Goal: Find specific page/section: Find specific page/section

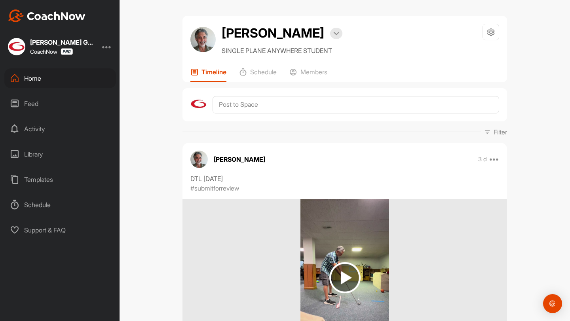
scroll to position [384, 0]
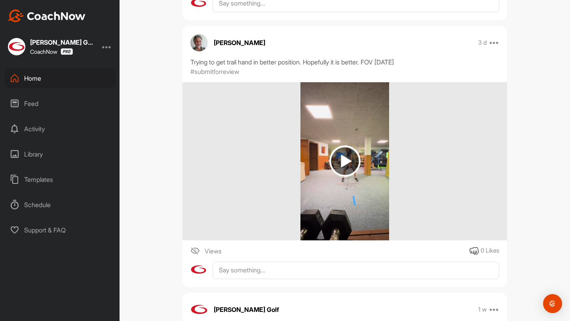
click at [74, 81] on div "Home" at bounding box center [60, 78] width 112 height 20
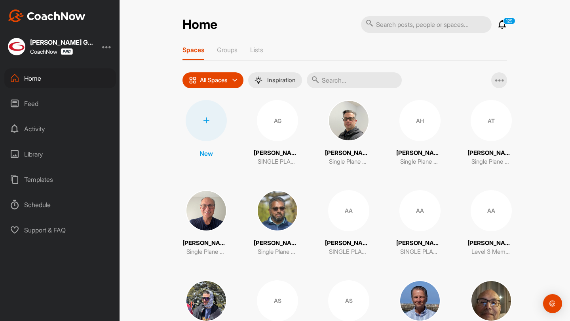
click at [338, 78] on input "text" at bounding box center [354, 80] width 95 height 16
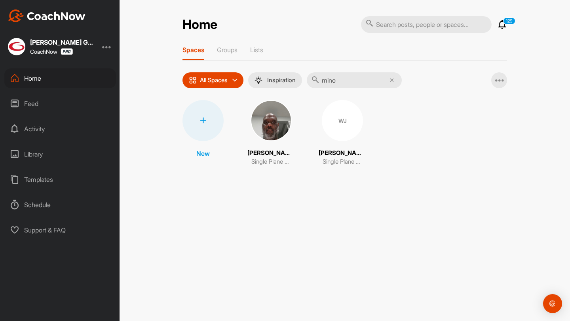
type input "mino"
click at [277, 113] on img at bounding box center [270, 120] width 41 height 41
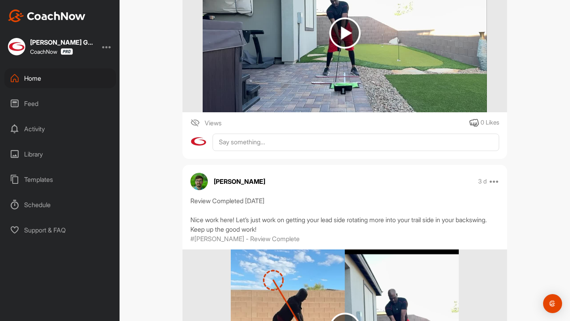
scroll to position [258, 0]
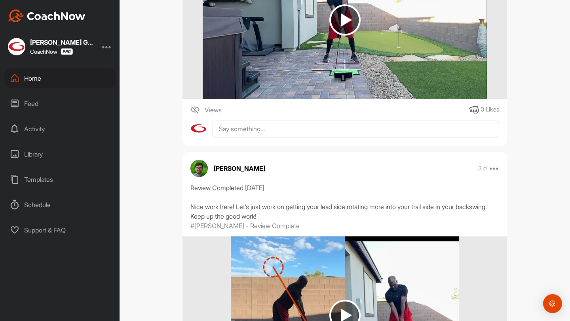
click at [328, 268] on img at bounding box center [345, 316] width 228 height 158
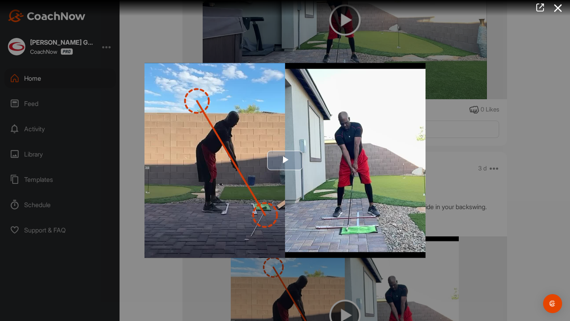
click at [308, 189] on img "Video Player" at bounding box center [284, 160] width 281 height 195
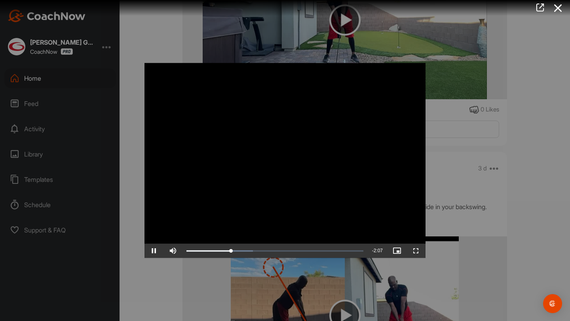
click at [318, 148] on video "Video Player" at bounding box center [284, 160] width 281 height 195
click at [558, 10] on icon at bounding box center [558, 8] width 18 height 15
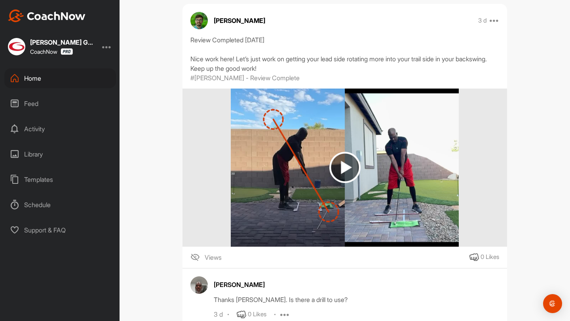
scroll to position [408, 0]
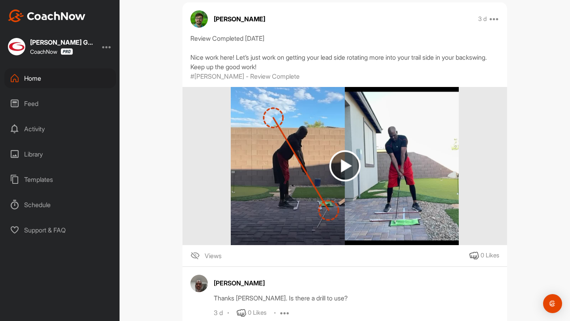
click at [55, 76] on div "Home" at bounding box center [60, 78] width 112 height 20
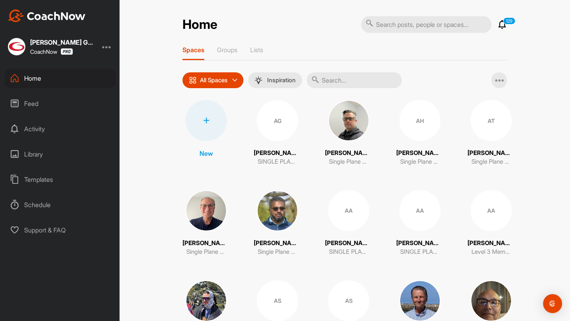
click at [330, 78] on input "text" at bounding box center [354, 80] width 95 height 16
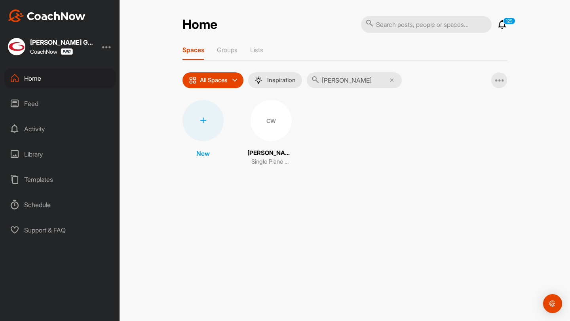
type input "[PERSON_NAME]"
click at [280, 119] on div "CW" at bounding box center [270, 120] width 41 height 41
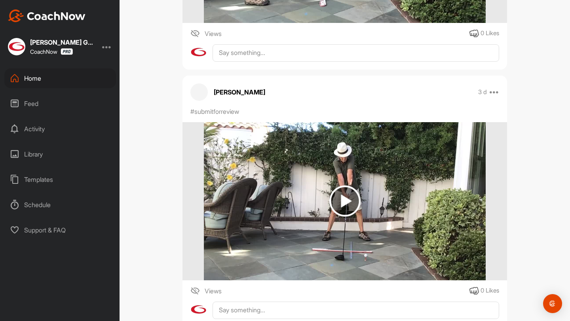
scroll to position [326, 0]
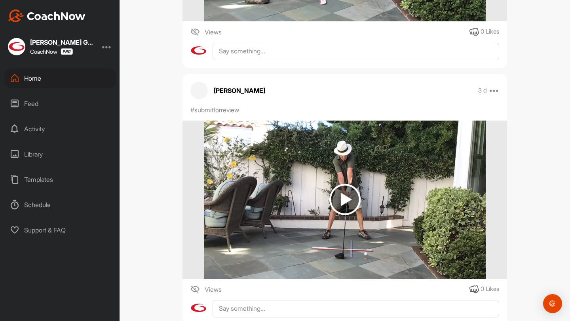
click at [74, 81] on div "Home" at bounding box center [60, 78] width 112 height 20
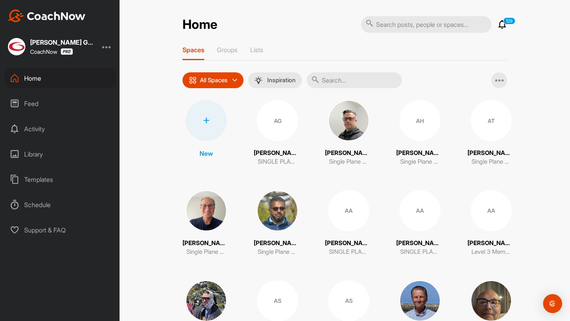
click at [345, 79] on input "text" at bounding box center [354, 80] width 95 height 16
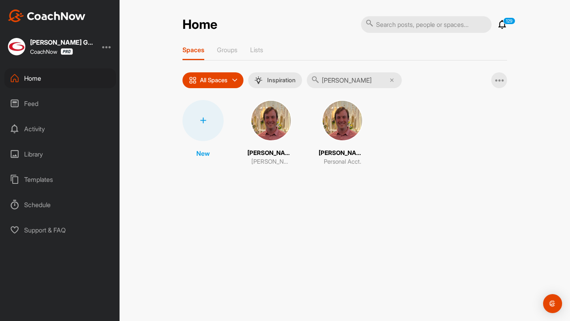
type input "[PERSON_NAME]"
click at [326, 132] on img at bounding box center [342, 120] width 41 height 41
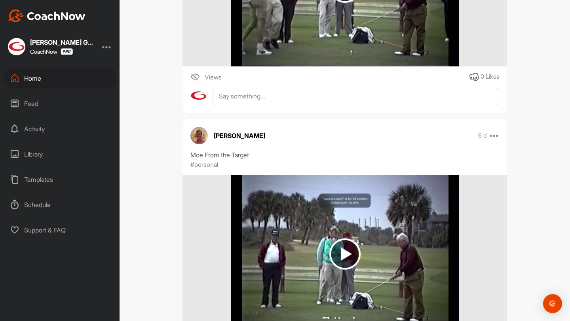
scroll to position [176, 0]
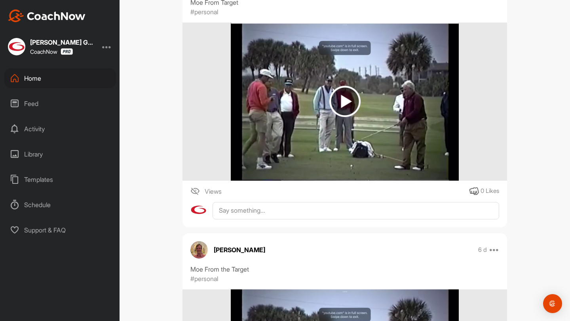
click at [303, 146] on img at bounding box center [345, 102] width 228 height 158
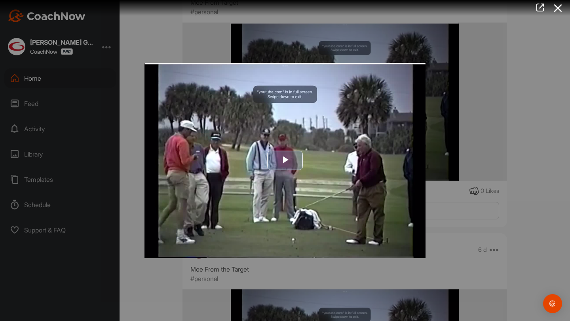
click at [304, 171] on img "Video Player" at bounding box center [284, 160] width 281 height 195
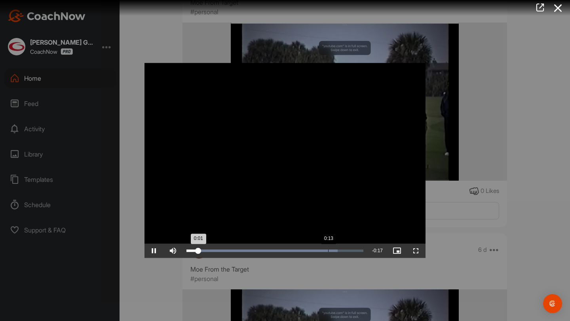
click at [328, 248] on div "Loaded : 85.49% 0:13 0:01" at bounding box center [274, 251] width 185 height 14
drag, startPoint x: 336, startPoint y: 247, endPoint x: 329, endPoint y: 248, distance: 7.6
click at [329, 250] on div "0:14" at bounding box center [257, 251] width 143 height 2
click at [560, 9] on icon at bounding box center [558, 8] width 18 height 15
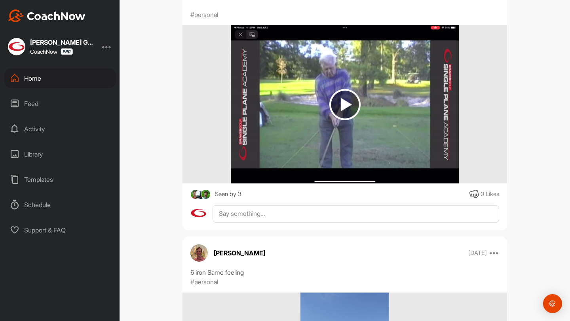
scroll to position [1577, 0]
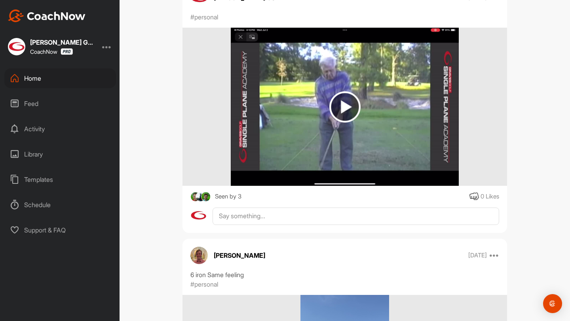
click at [389, 115] on img at bounding box center [345, 107] width 228 height 158
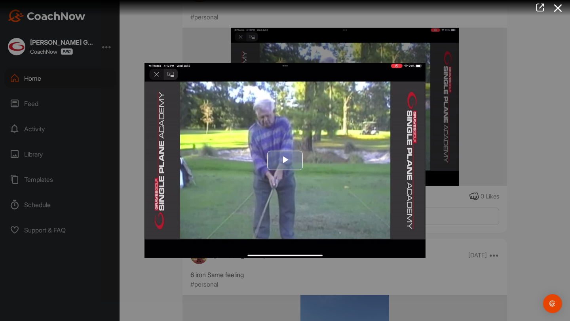
click at [317, 146] on img "Video Player" at bounding box center [284, 160] width 281 height 195
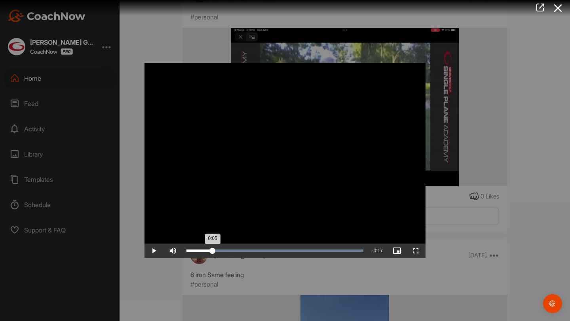
click at [212, 252] on div "Loaded : 100.00% 0:03 0:05" at bounding box center [274, 251] width 185 height 14
click at [212, 252] on div "Loaded : 100.00% 0:03 0:04" at bounding box center [274, 251] width 185 height 14
click at [208, 254] on div "Loaded : 100.00% 0:02 0:04" at bounding box center [274, 251] width 185 height 14
click at [215, 182] on video "Video Player" at bounding box center [284, 160] width 281 height 195
drag, startPoint x: 212, startPoint y: 253, endPoint x: 305, endPoint y: 250, distance: 93.1
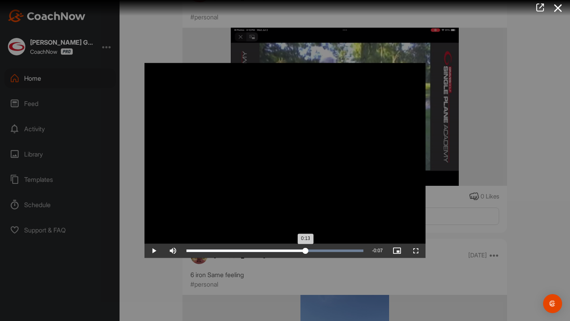
click at [305, 250] on div "0:13" at bounding box center [245, 251] width 119 height 2
click at [563, 11] on icon at bounding box center [558, 8] width 18 height 15
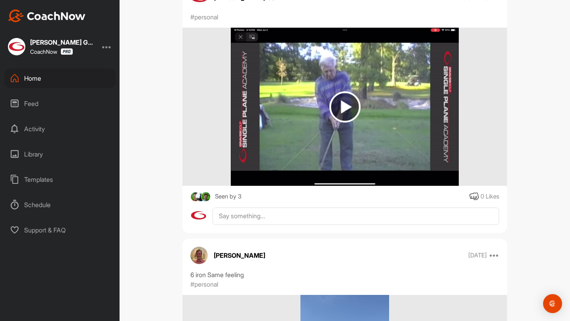
click at [91, 79] on div "Home" at bounding box center [60, 78] width 112 height 20
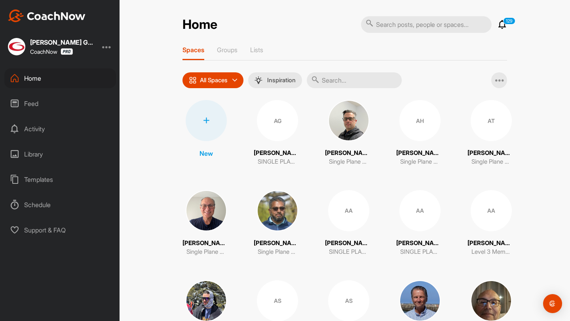
click at [329, 78] on input "text" at bounding box center [354, 80] width 95 height 16
